Goal: Use online tool/utility: Utilize a website feature to perform a specific function

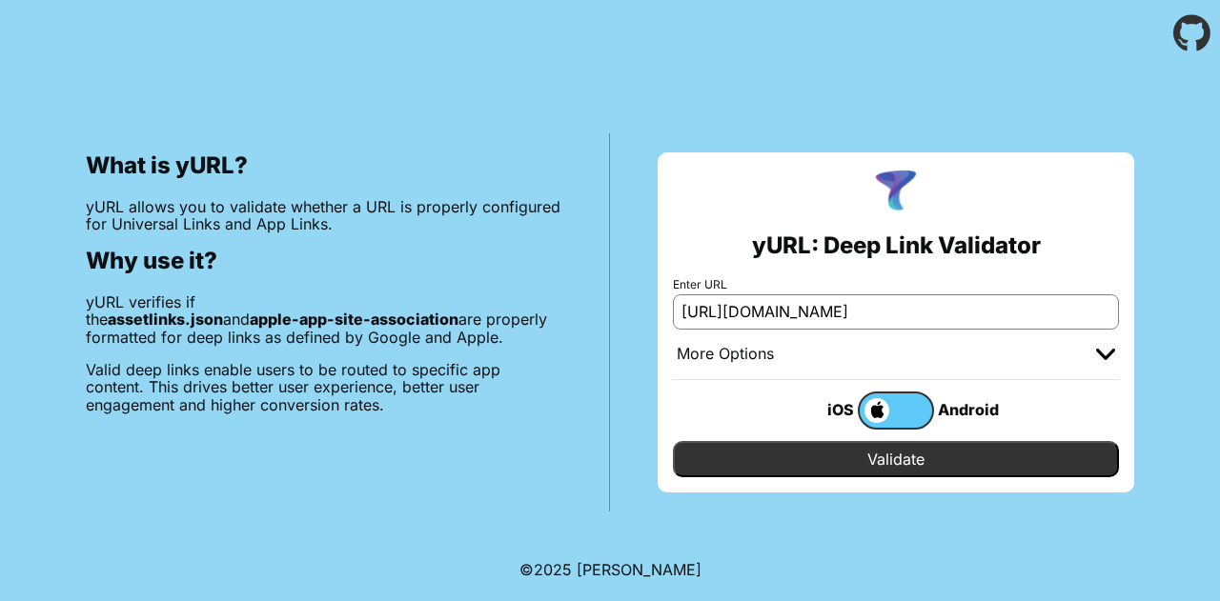
scroll to position [0, 893]
type input "[URL][DOMAIN_NAME]"
click at [784, 457] on input "Validate" at bounding box center [896, 459] width 446 height 36
